Goal: Task Accomplishment & Management: Use online tool/utility

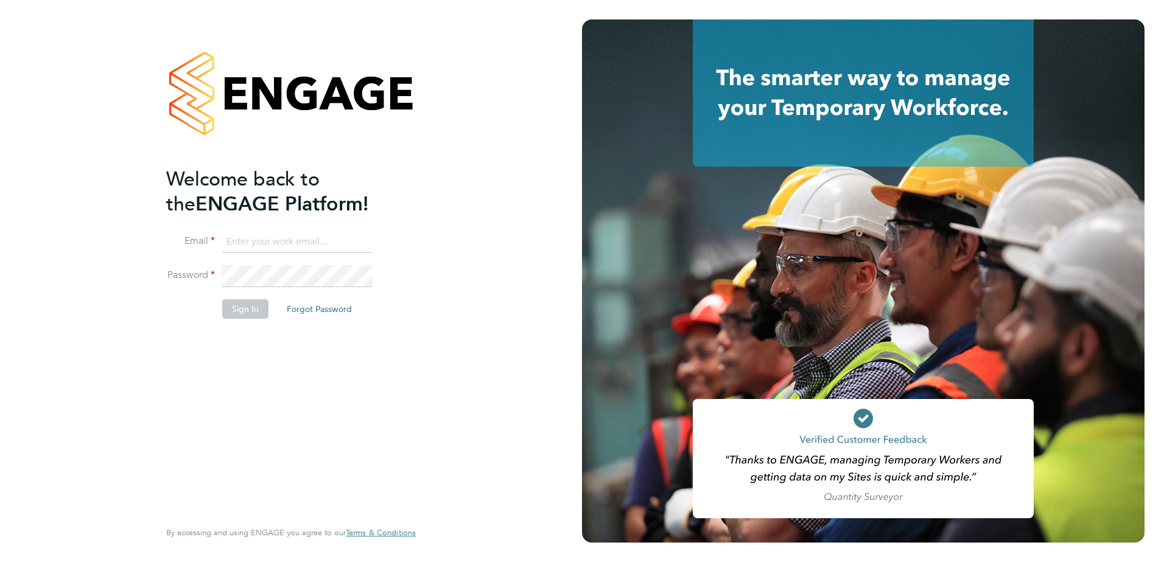
type input "david.dodd@vistry.co.uk"
click at [176, 340] on div "Welcome back to the ENGAGE Platform! Email david.dodd@vistry.co.uk Password Sig…" at bounding box center [284, 342] width 237 height 351
click at [234, 317] on button "Sign In" at bounding box center [245, 308] width 46 height 19
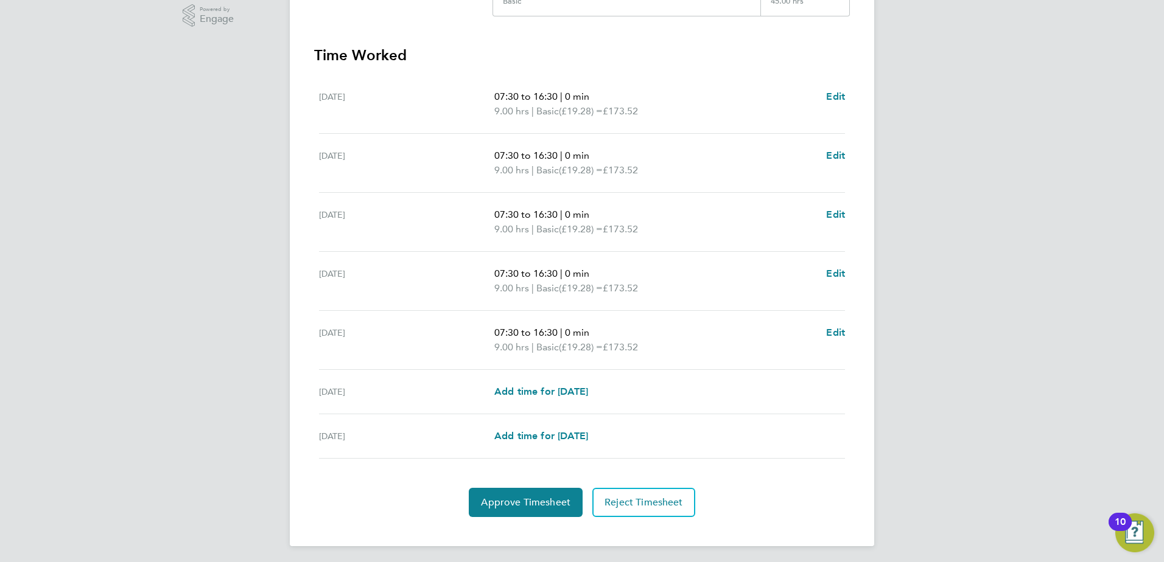
scroll to position [317, 0]
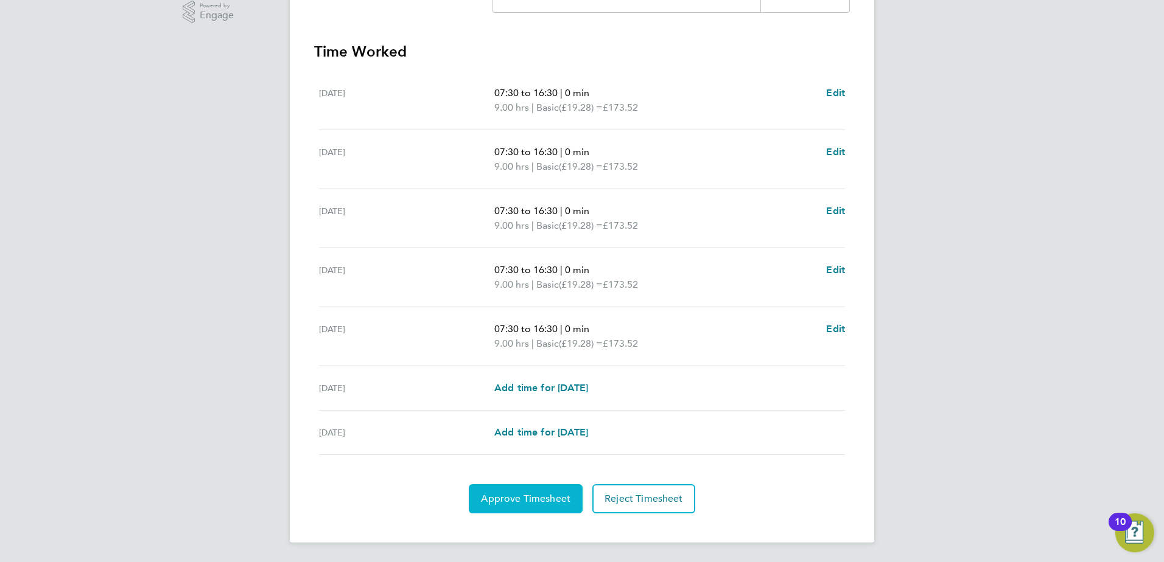
click at [531, 498] on span "Approve Timesheet" at bounding box center [525, 499] width 89 height 12
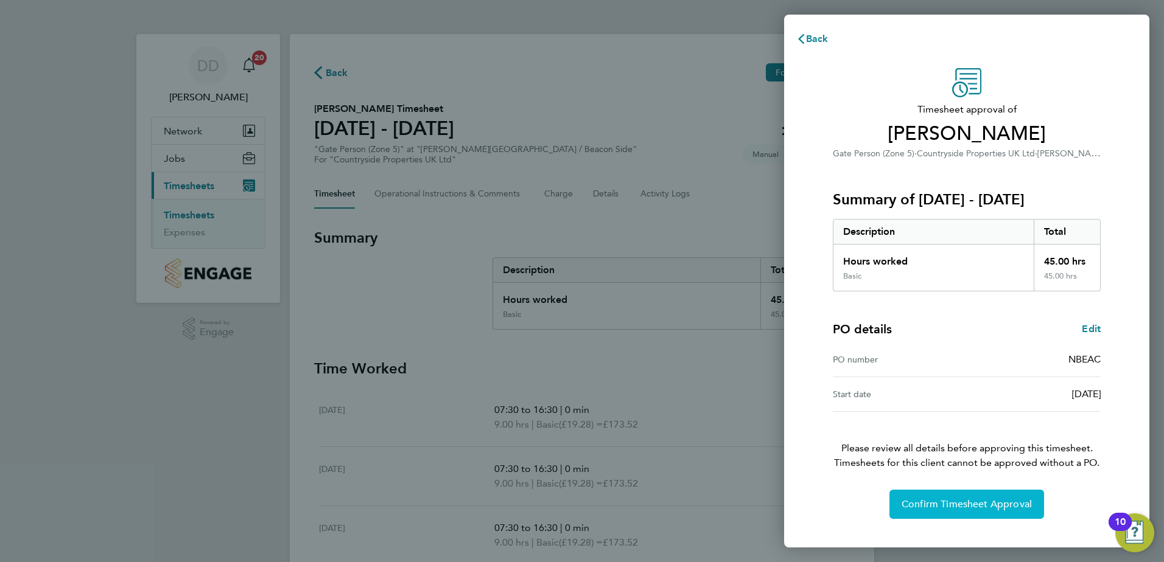
click at [997, 510] on span "Confirm Timesheet Approval" at bounding box center [966, 505] width 130 height 12
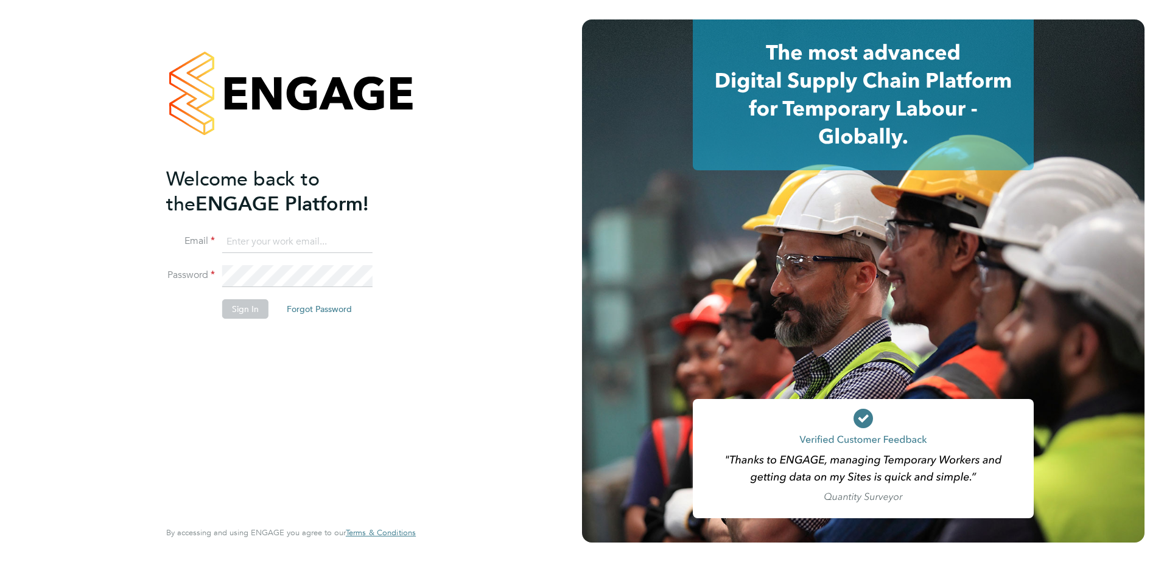
type input "david.dodd@vistry.co.uk"
click at [237, 305] on button "Sign In" at bounding box center [245, 308] width 46 height 19
